Goal: Transaction & Acquisition: Purchase product/service

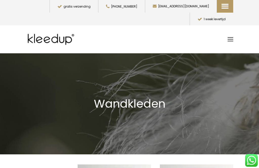
click at [231, 36] on link "Toggle mobile menu" at bounding box center [231, 40] width 6 height 8
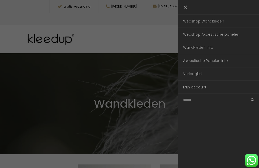
click at [152, 104] on div at bounding box center [129, 84] width 259 height 168
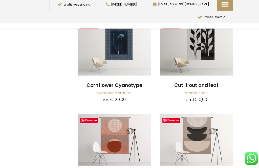
scroll to position [417, 0]
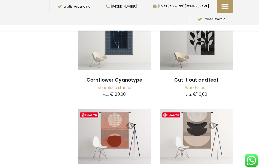
click at [208, 126] on img at bounding box center [196, 136] width 73 height 55
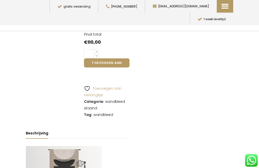
scroll to position [338, 0]
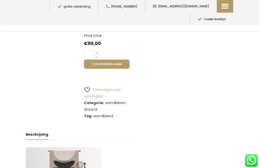
click at [122, 60] on button "Toevoegen aan winkelwagen" at bounding box center [107, 64] width 46 height 9
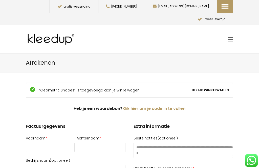
click at [218, 85] on div "“Geometric Shapes” is toegevoegd aan je winkelwagen. Bekijk winkelwagen" at bounding box center [129, 90] width 207 height 15
click at [224, 87] on link "Bekijk winkelwagen" at bounding box center [210, 90] width 37 height 7
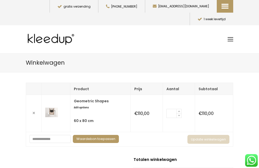
click at [249, 39] on span "Akoestische Panelen" at bounding box center [250, 42] width 56 height 6
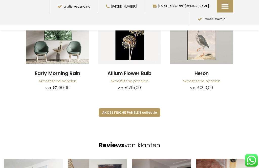
scroll to position [653, 0]
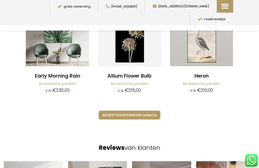
click at [149, 113] on span "AKOESTISCHE PANELEN collectie" at bounding box center [129, 115] width 55 height 5
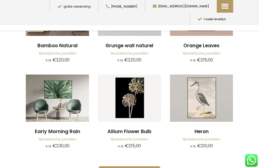
click at [129, 168] on span "AKOESTISCHE PANELEN collectie" at bounding box center [129, 170] width 55 height 5
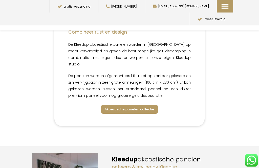
scroll to position [97, 0]
click at [147, 107] on span "Akoestische panelen collectie" at bounding box center [130, 109] width 50 height 5
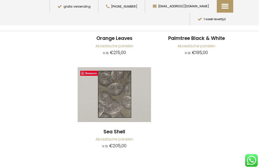
scroll to position [2206, 0]
